Goal: Transaction & Acquisition: Purchase product/service

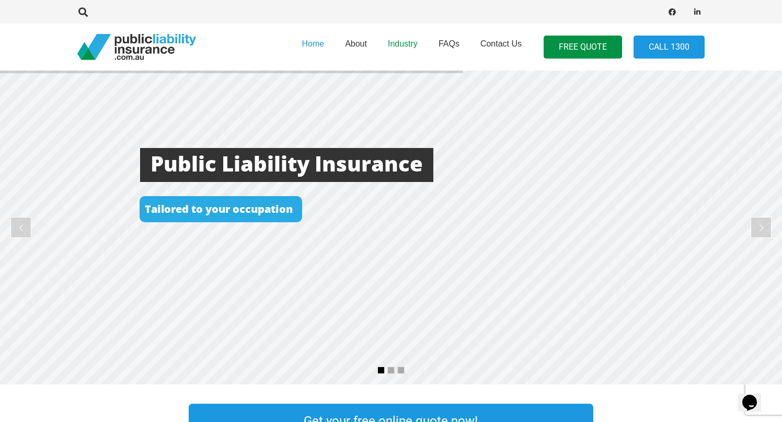
click at [398, 46] on span "Industry" at bounding box center [403, 43] width 30 height 9
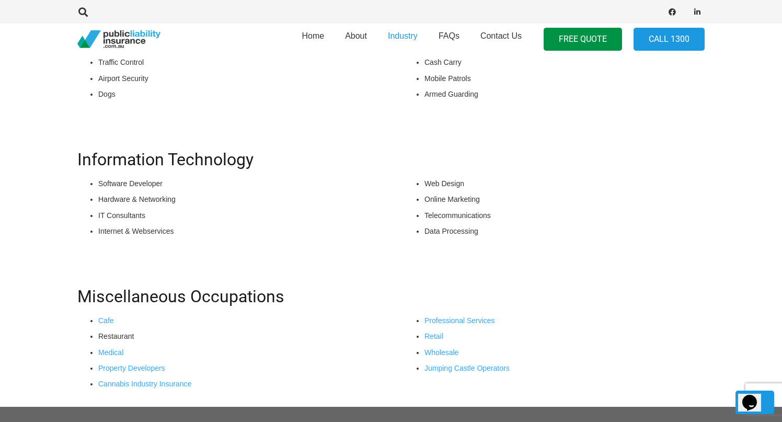
scroll to position [765, 0]
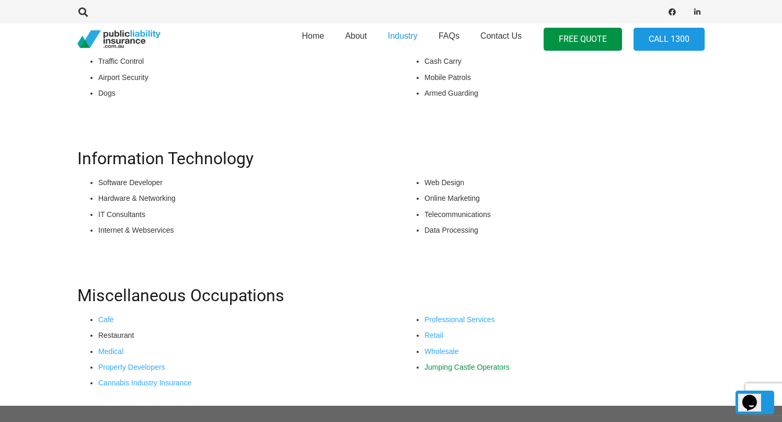
click at [476, 368] on link "Jumping Castle Operators" at bounding box center [466, 367] width 85 height 8
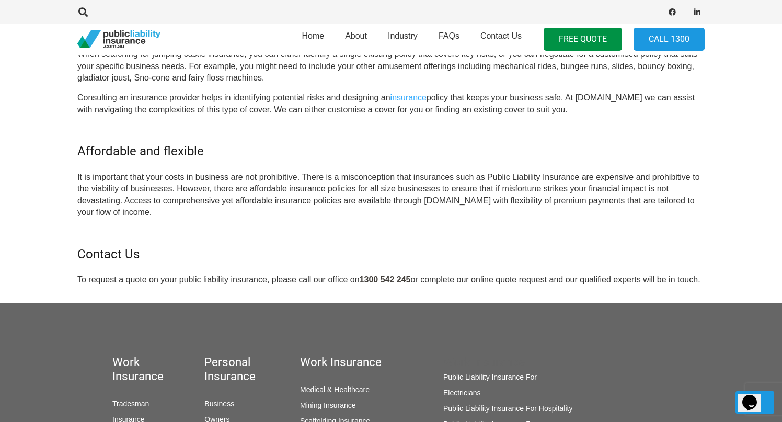
scroll to position [782, 0]
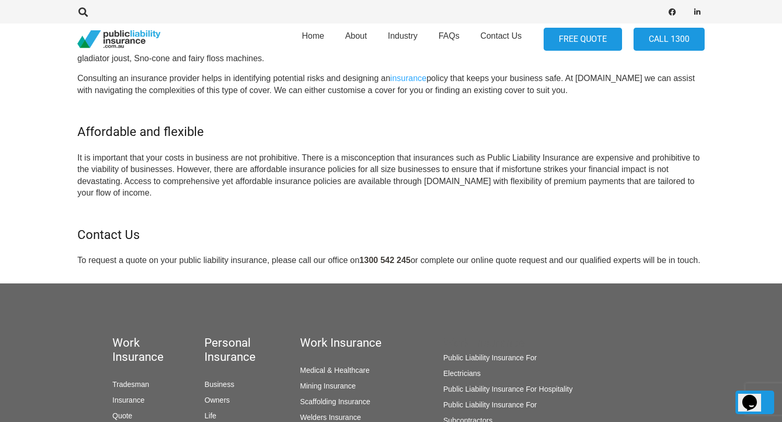
click at [572, 38] on link "FREE QUOTE" at bounding box center [583, 40] width 78 height 24
